Goal: Task Accomplishment & Management: Use online tool/utility

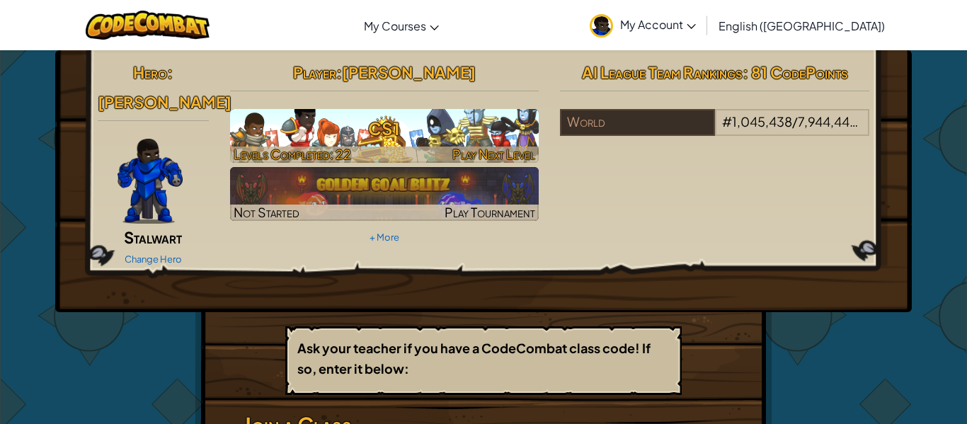
click at [277, 141] on h3 "CS1" at bounding box center [384, 129] width 309 height 32
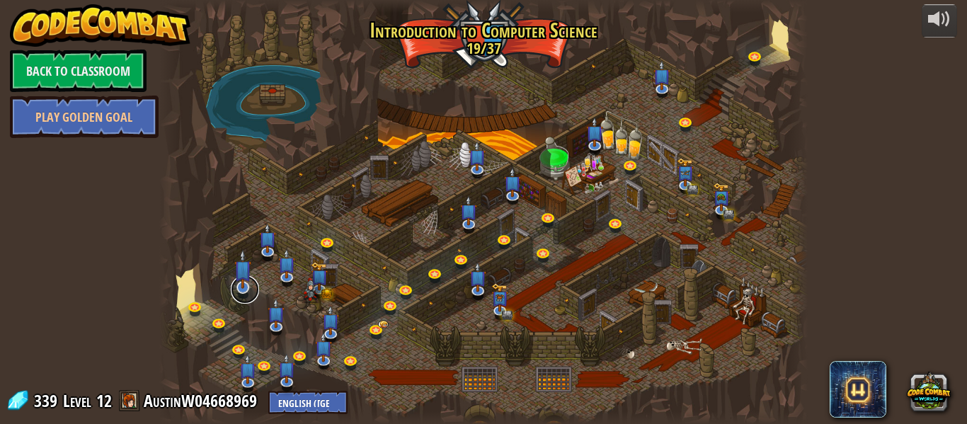
click at [243, 299] on link at bounding box center [245, 289] width 28 height 28
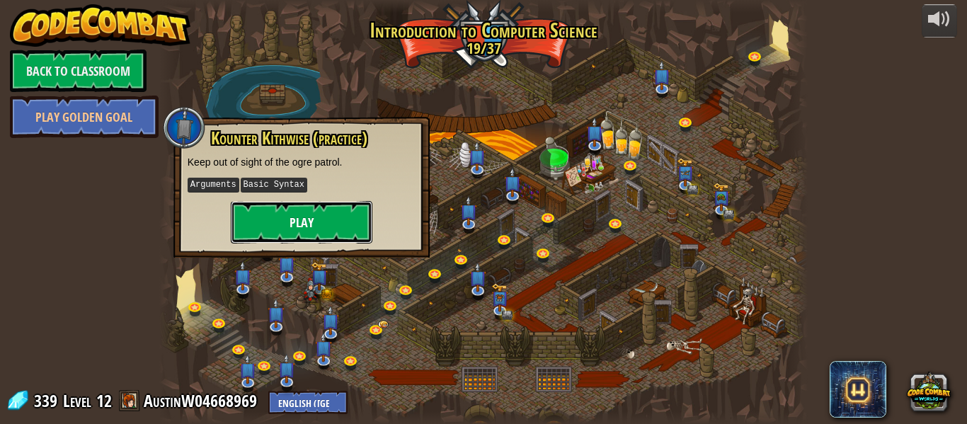
click at [261, 228] on button "Play" at bounding box center [302, 222] width 142 height 42
click at [263, 236] on button "Play" at bounding box center [302, 222] width 142 height 42
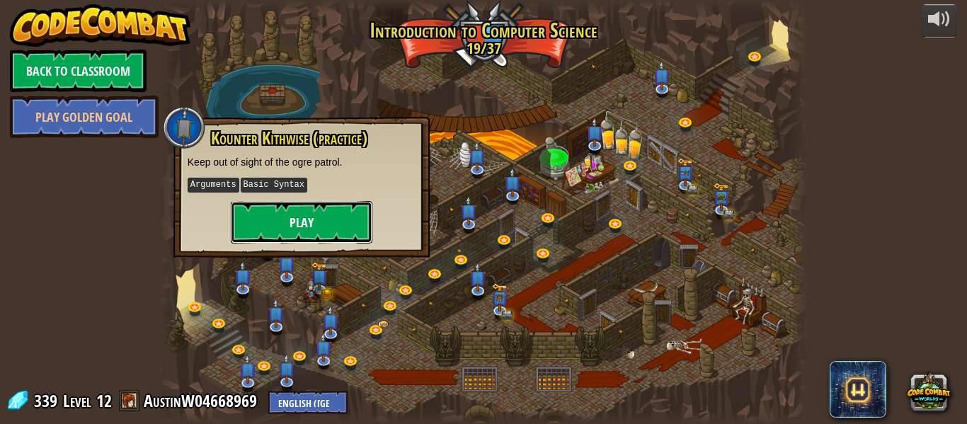
click at [263, 236] on button "Play" at bounding box center [302, 222] width 142 height 42
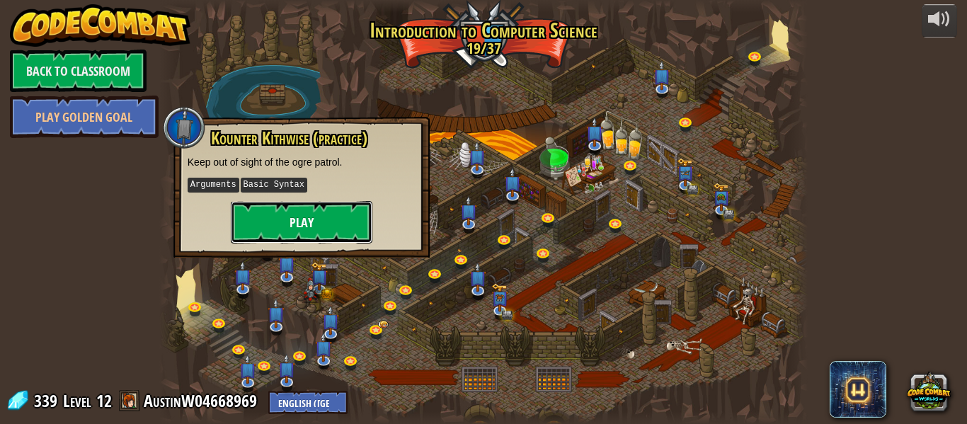
click at [263, 236] on button "Play" at bounding box center [302, 222] width 142 height 42
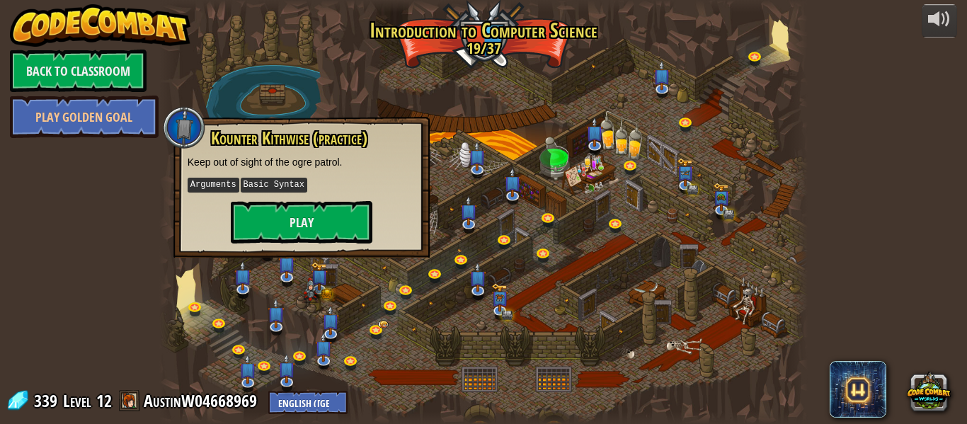
click at [111, 377] on div "powered by Back to Classroom Play Golden Goal Kithgard Gates Escape the Kithgar…" at bounding box center [483, 212] width 967 height 424
click at [92, 119] on link "Play Golden Goal" at bounding box center [84, 117] width 149 height 42
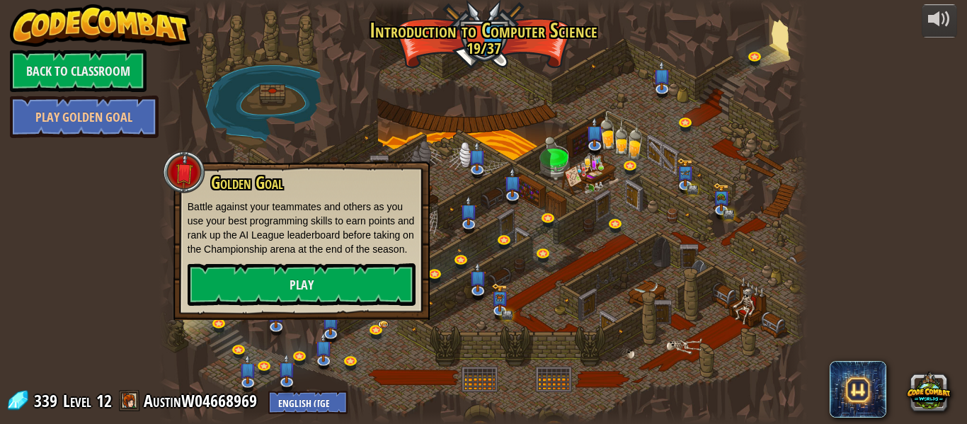
click at [105, 286] on div "powered by Back to Classroom Play Golden Goal Kithgard Gates Escape the Kithgar…" at bounding box center [483, 212] width 967 height 424
click at [265, 292] on link "Play" at bounding box center [302, 284] width 228 height 42
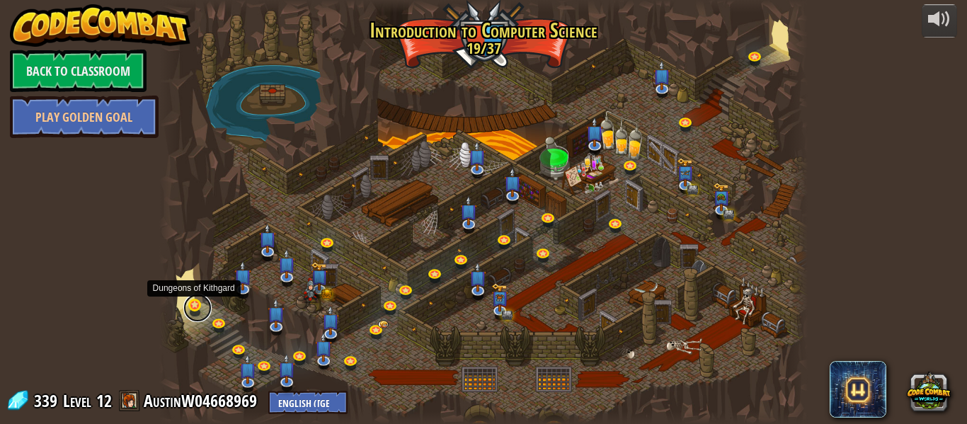
click at [188, 308] on link at bounding box center [197, 308] width 28 height 28
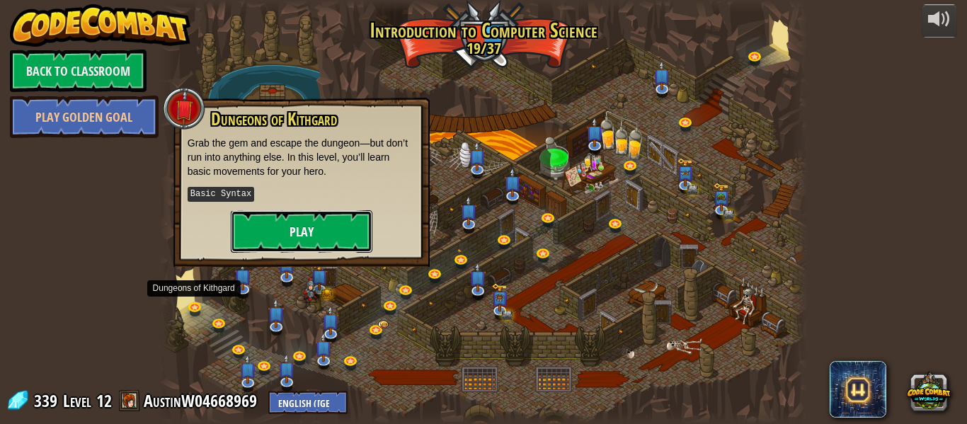
click at [302, 234] on button "Play" at bounding box center [302, 231] width 142 height 42
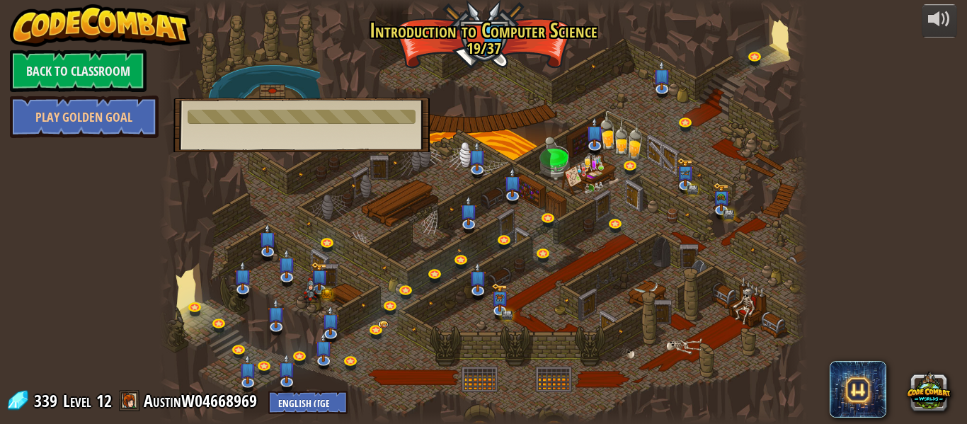
click at [302, 234] on div at bounding box center [483, 212] width 648 height 424
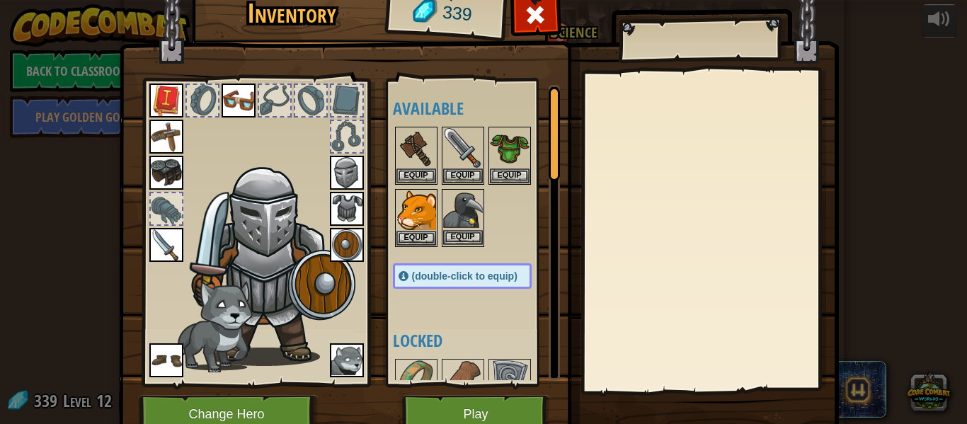
click at [466, 197] on img at bounding box center [463, 210] width 40 height 40
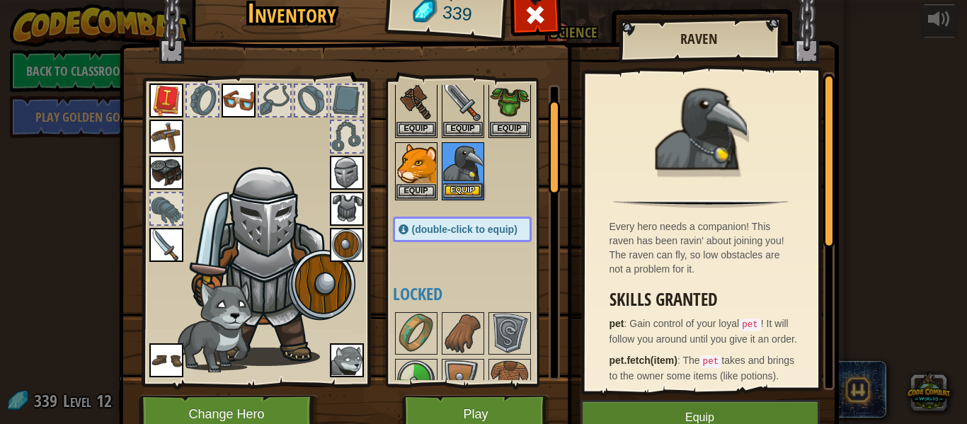
scroll to position [48, 0]
click at [349, 361] on img at bounding box center [347, 360] width 34 height 34
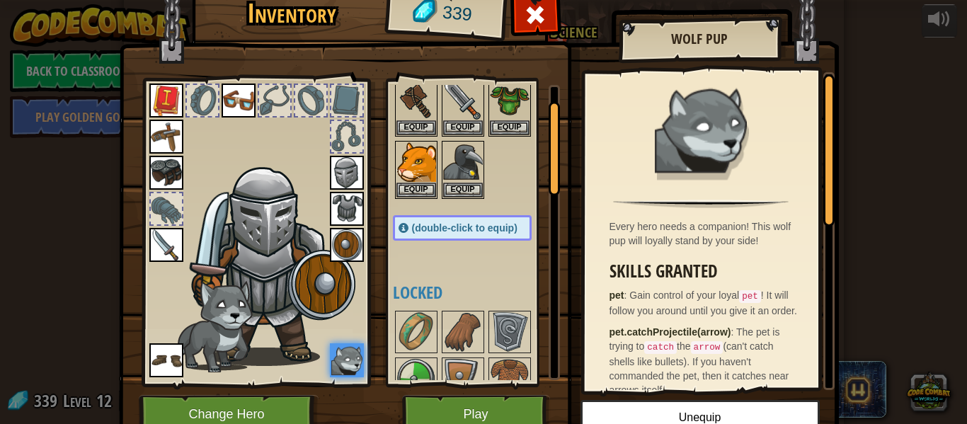
click at [272, 107] on div at bounding box center [274, 100] width 31 height 31
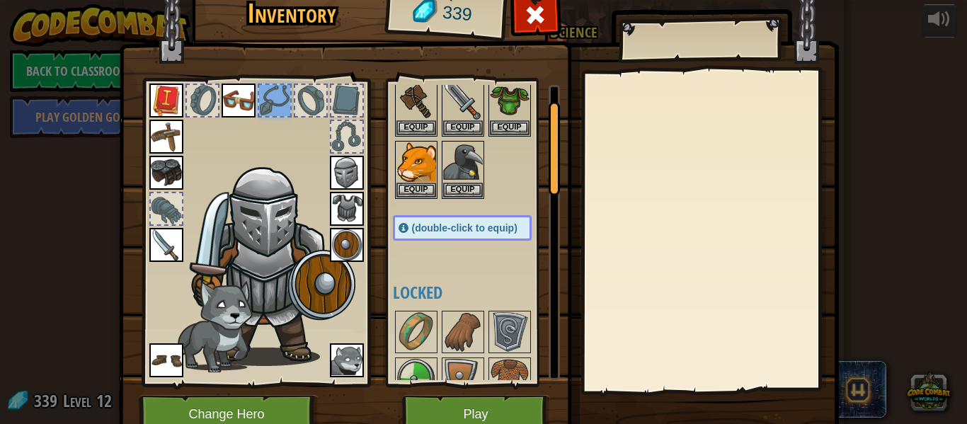
click at [308, 93] on div at bounding box center [310, 100] width 31 height 31
click at [337, 101] on div at bounding box center [346, 100] width 31 height 31
click at [337, 132] on div at bounding box center [346, 136] width 31 height 31
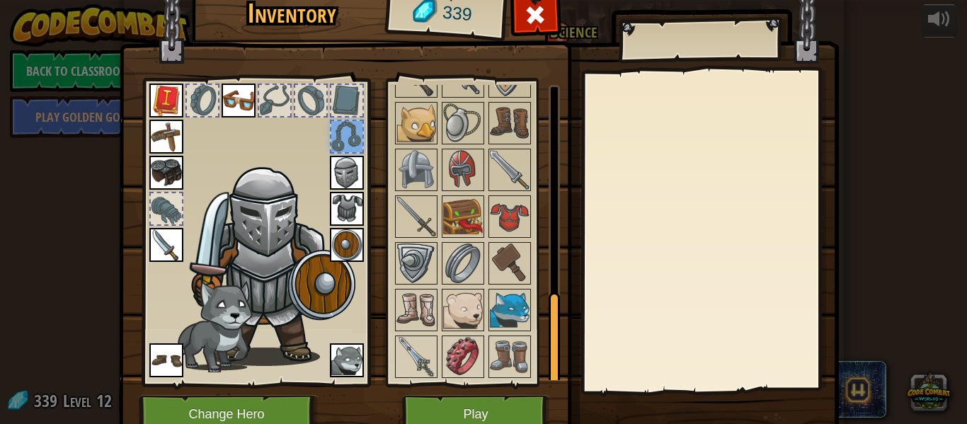
scroll to position [64, 0]
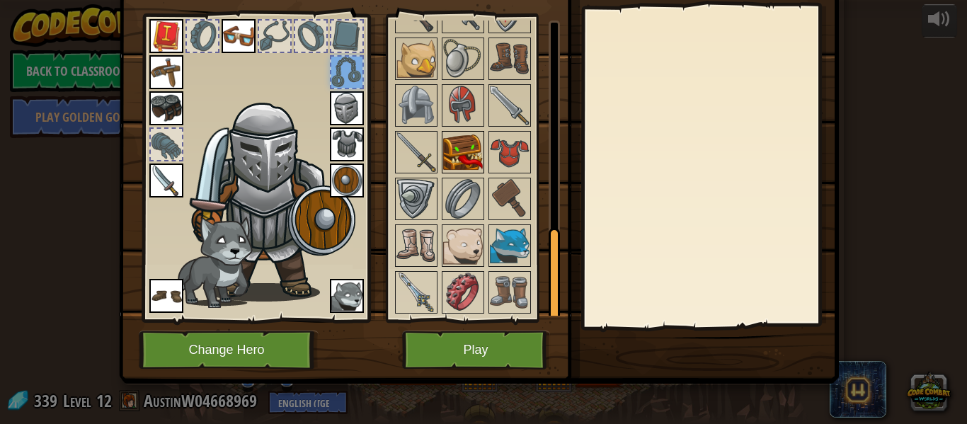
click at [464, 140] on img at bounding box center [463, 152] width 40 height 40
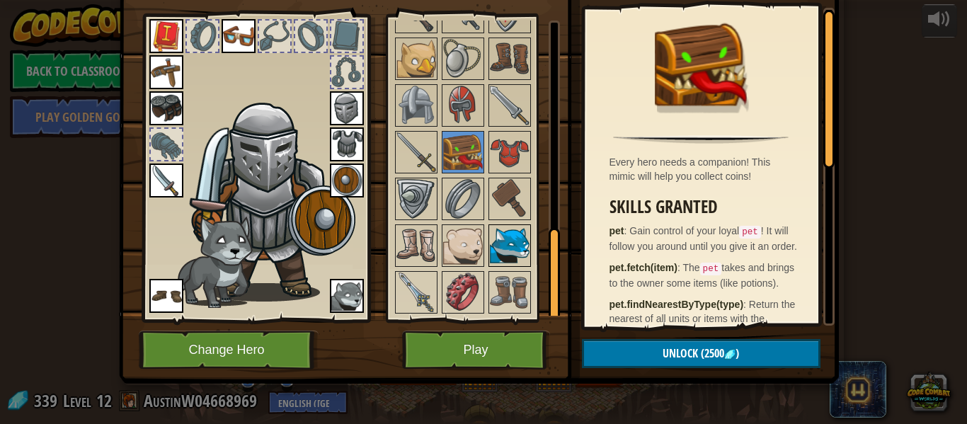
click at [504, 253] on img at bounding box center [510, 246] width 40 height 40
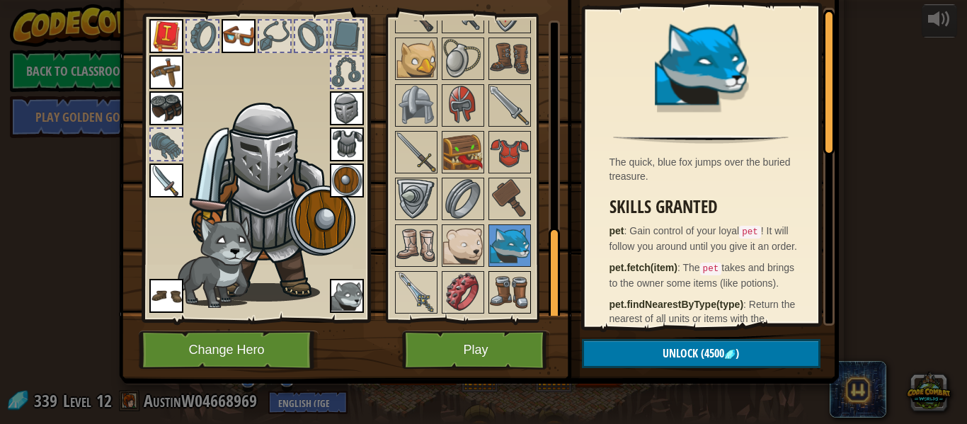
click at [493, 297] on img at bounding box center [510, 292] width 40 height 40
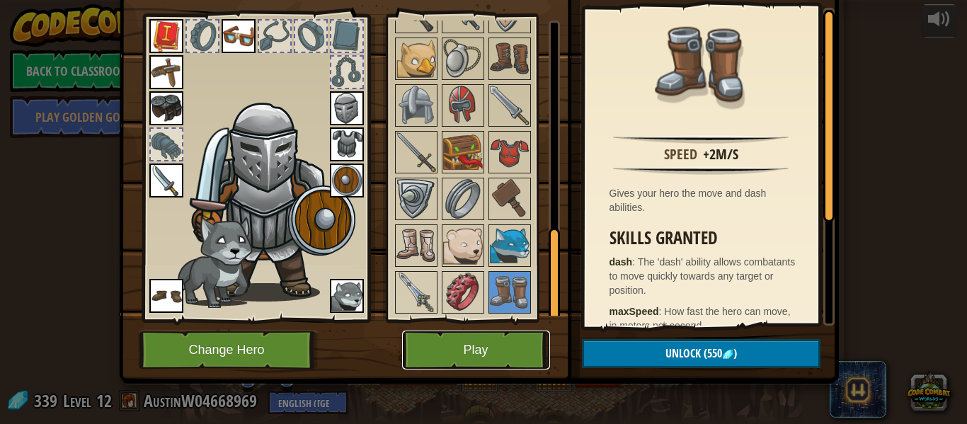
click at [437, 353] on button "Play" at bounding box center [476, 349] width 148 height 39
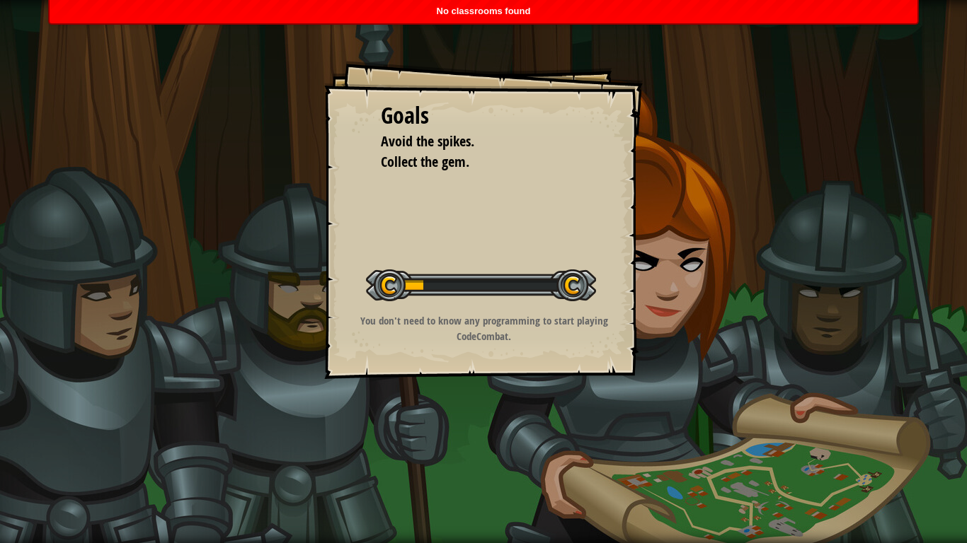
click at [434, 423] on div "Goals Avoid the spikes. Collect the gem. Start Level Error loading from server.…" at bounding box center [483, 271] width 967 height 543
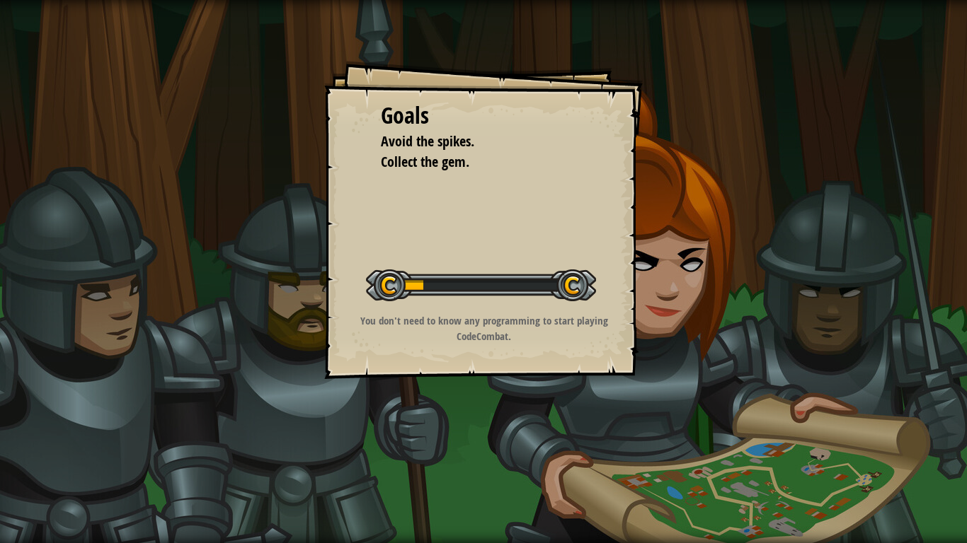
click at [391, 317] on p "You don't need to know any programming to start playing CodeCombat." at bounding box center [484, 328] width 284 height 30
